Goal: Consume media (video, audio): Consume media (video, audio)

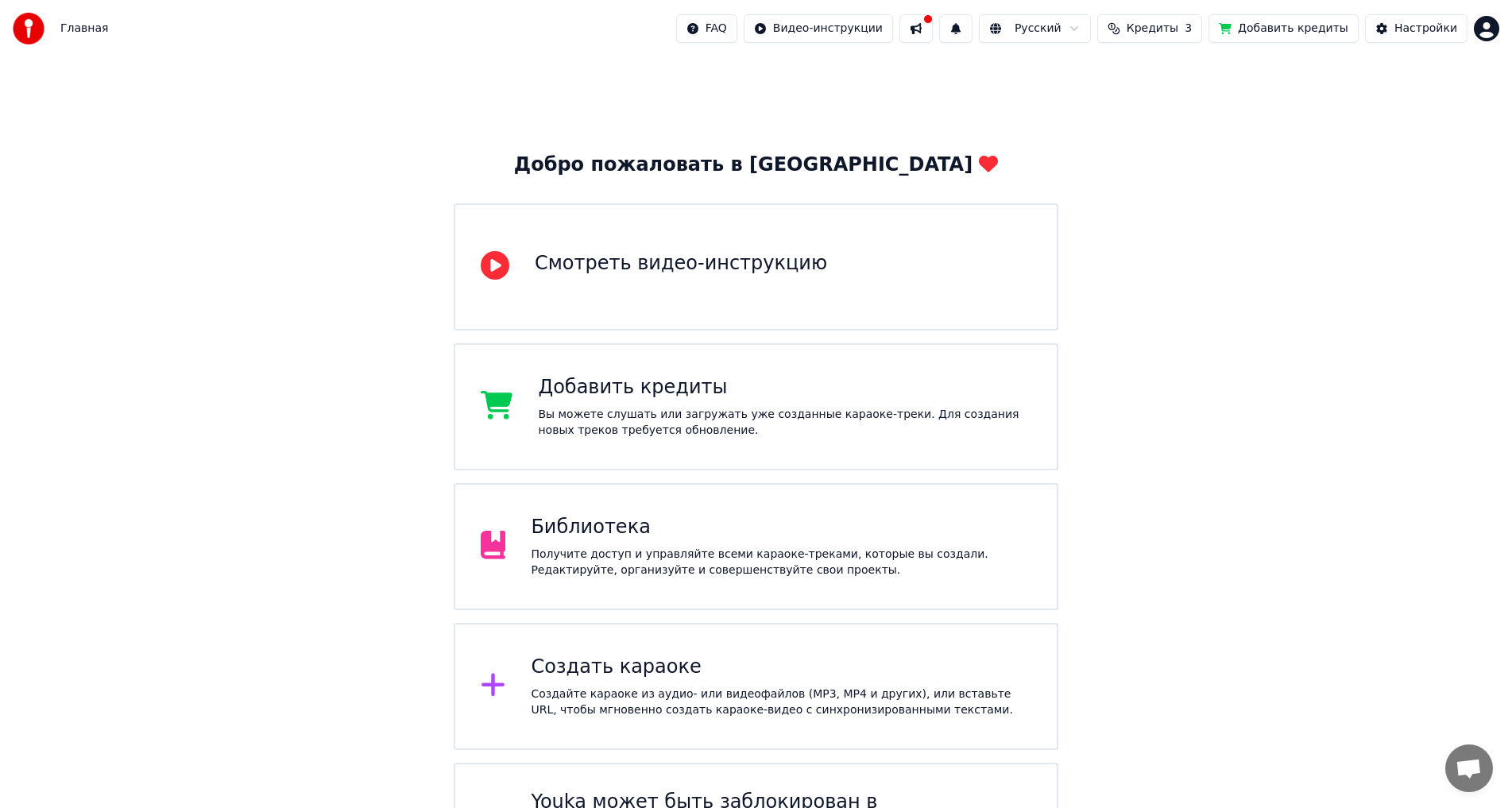
click at [626, 550] on div "Получите доступ и управляйте всеми караоке-треками, которые вы создали. Редакти…" at bounding box center [781, 563] width 501 height 32
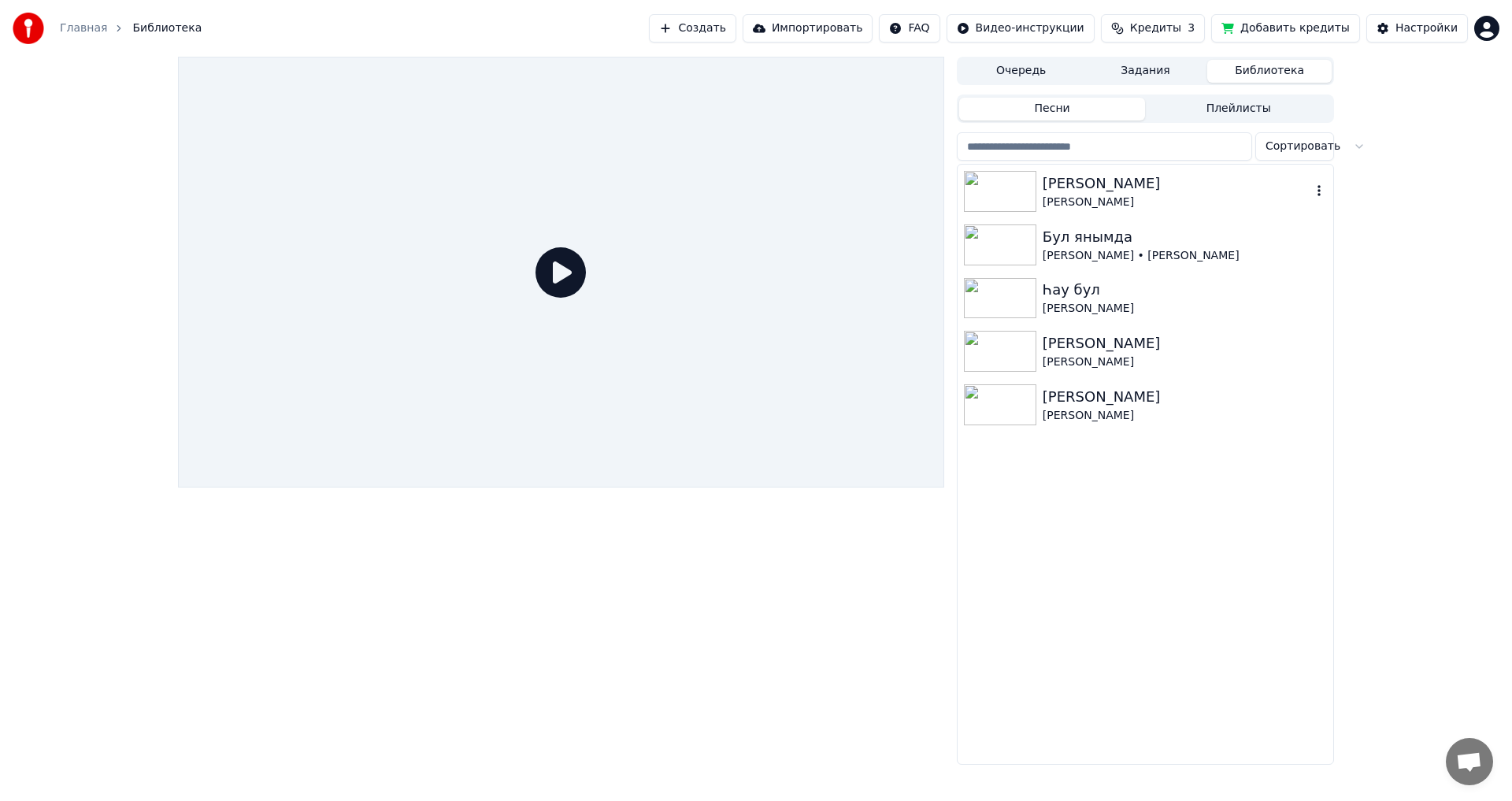
drag, startPoint x: 1108, startPoint y: 182, endPoint x: 1035, endPoint y: 198, distance: 74.7
click at [1108, 181] on div "[PERSON_NAME]" at bounding box center [1177, 183] width 268 height 22
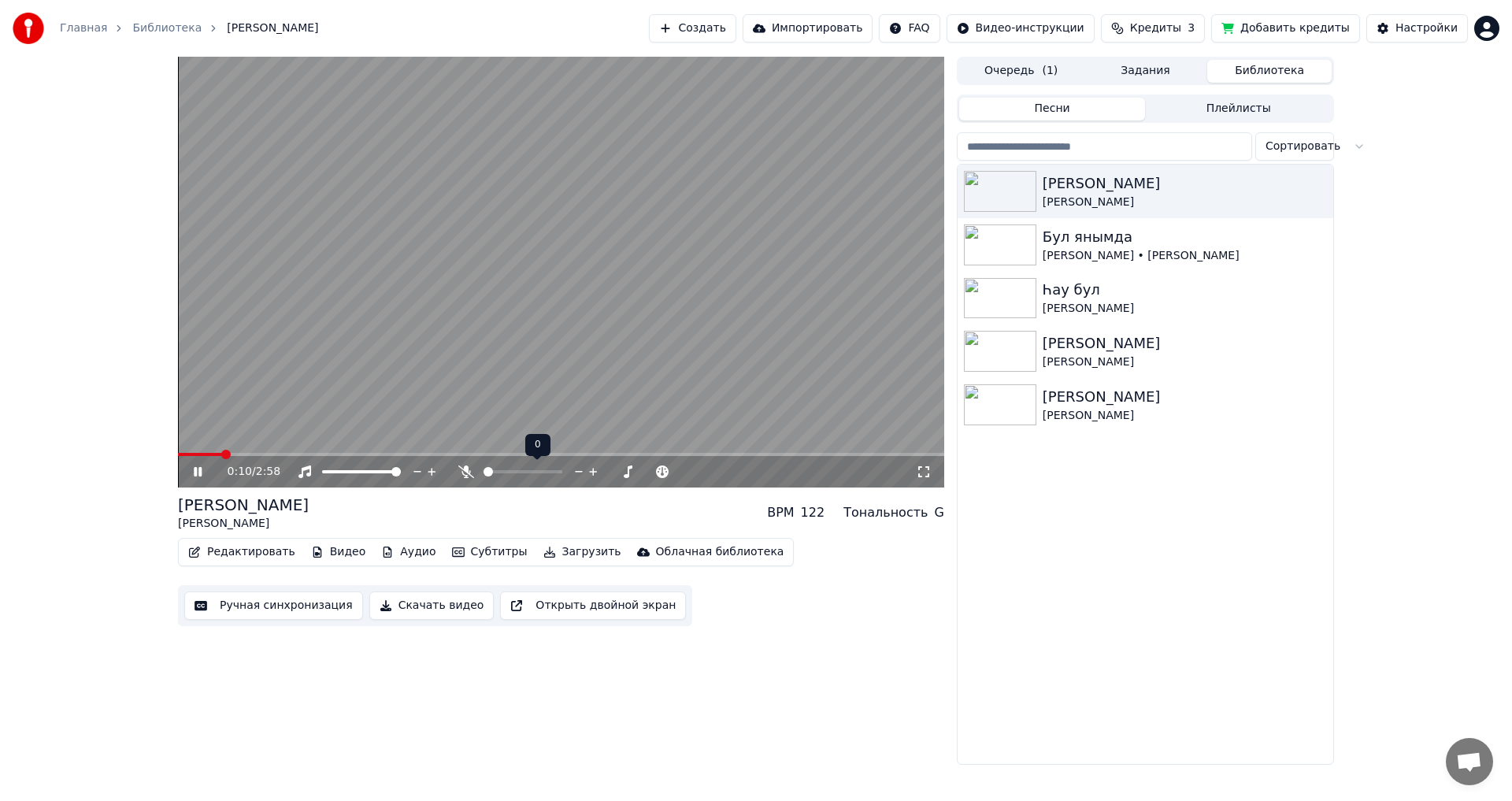
click at [483, 471] on span at bounding box center [488, 471] width 10 height 10
click at [516, 475] on span at bounding box center [517, 471] width 10 height 10
click at [484, 476] on span at bounding box center [489, 471] width 10 height 10
click at [497, 472] on span at bounding box center [500, 471] width 10 height 10
click at [829, 457] on div "2:10 / 2:58" at bounding box center [561, 472] width 767 height 32
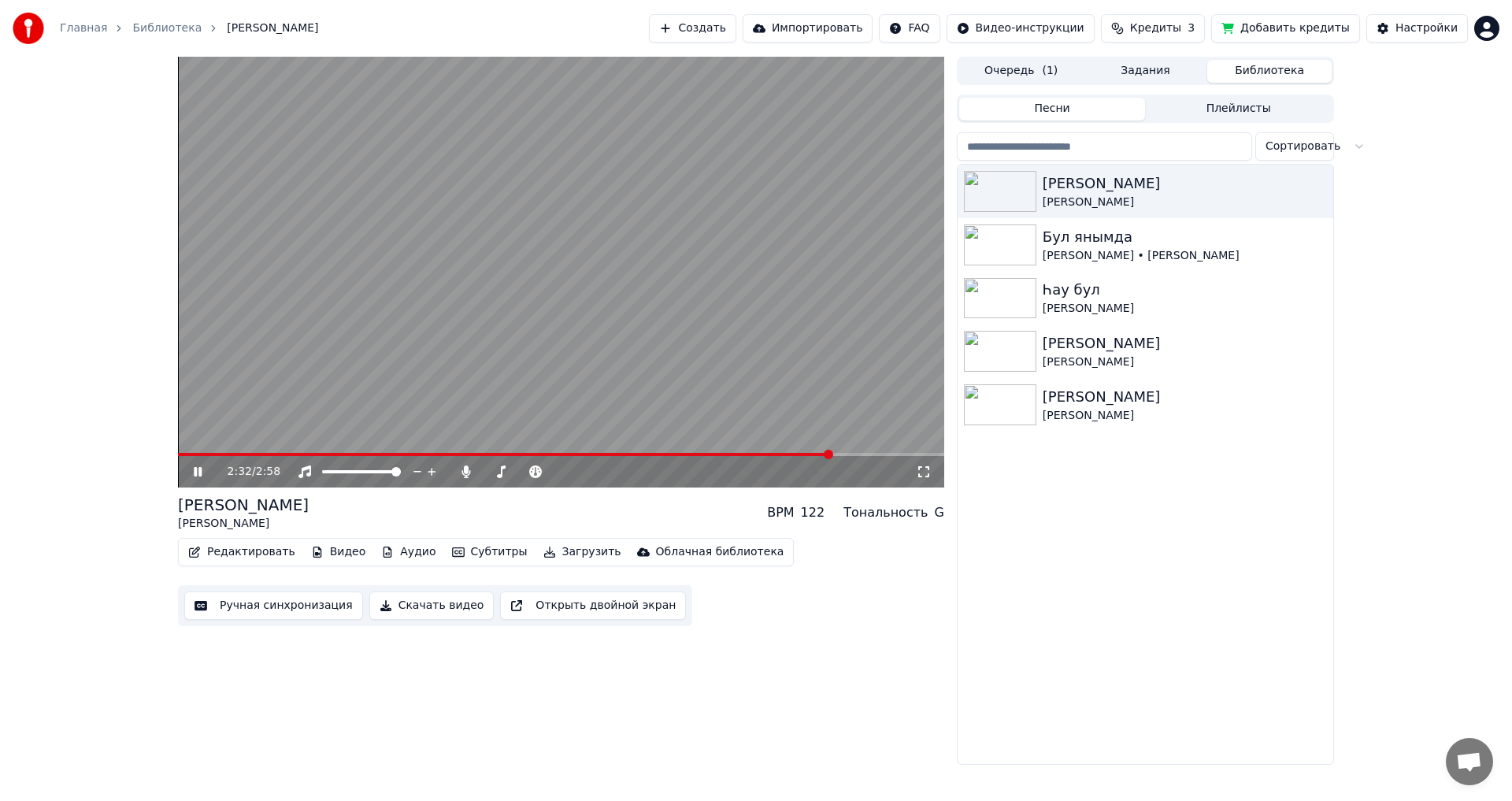
click at [831, 454] on span at bounding box center [561, 454] width 767 height 4
click at [431, 609] on button "Скачать видео" at bounding box center [431, 605] width 125 height 28
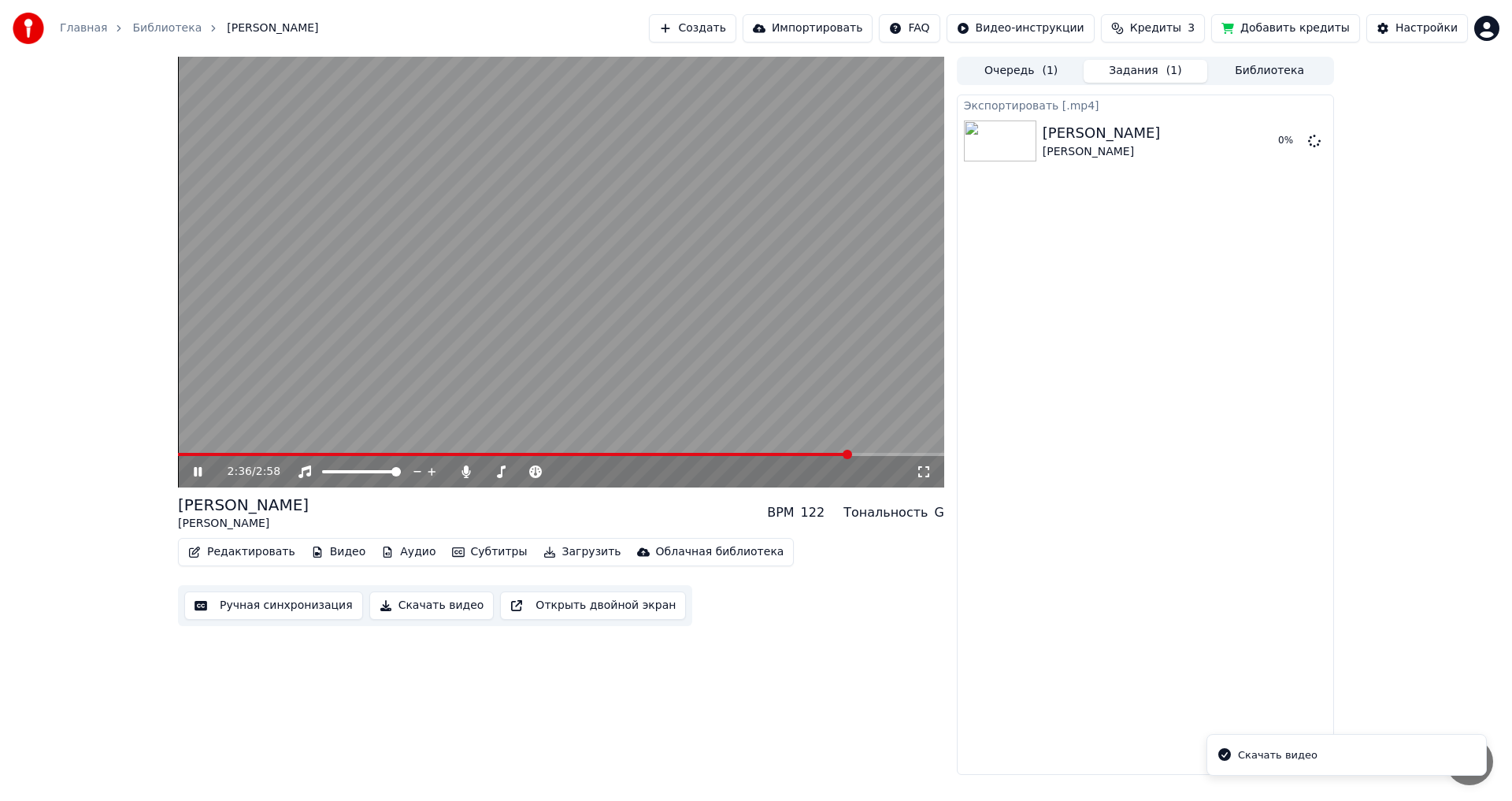
click at [563, 309] on video at bounding box center [561, 272] width 767 height 431
click at [1272, 143] on button "Показать" at bounding box center [1261, 141] width 81 height 28
